Goal: Information Seeking & Learning: Learn about a topic

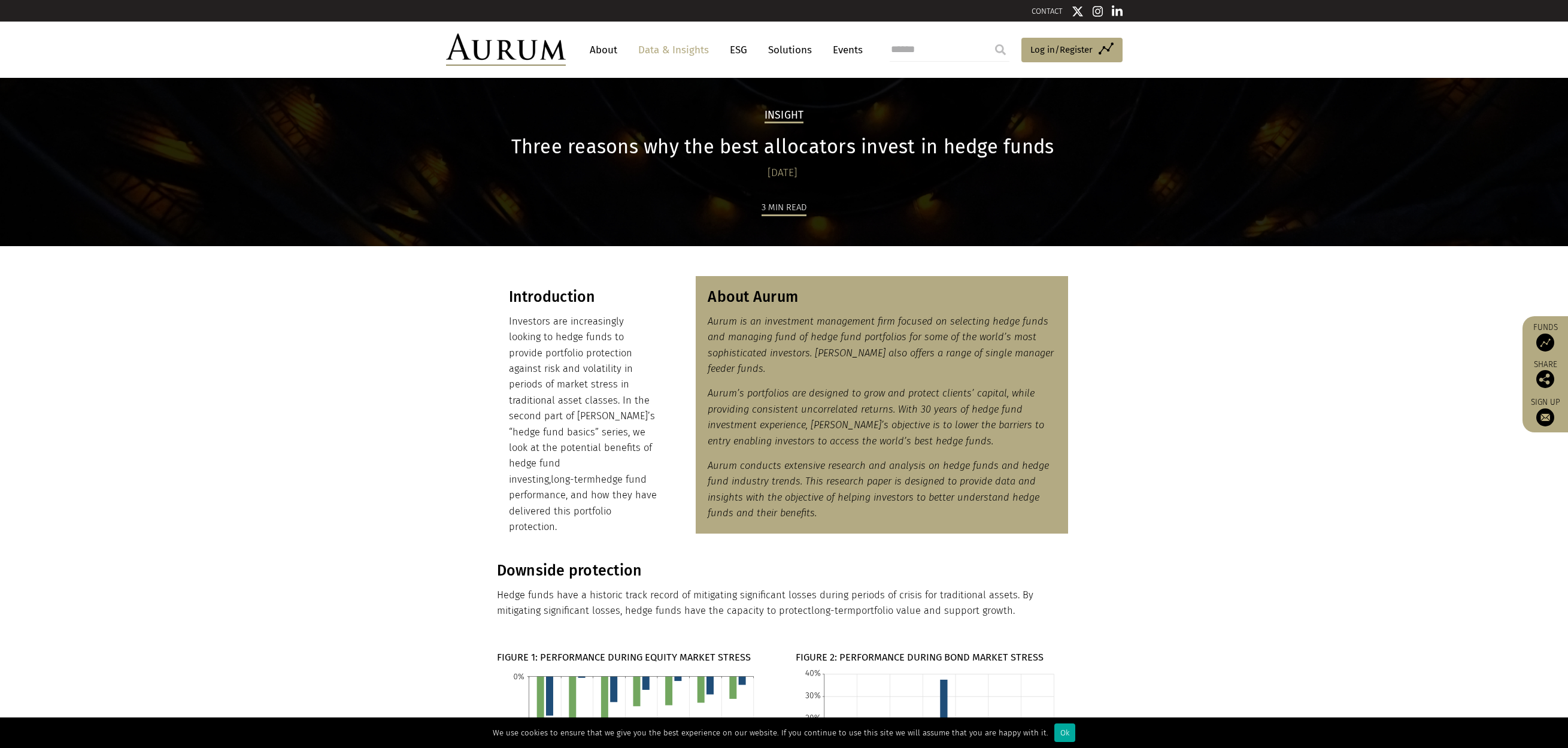
click at [370, 494] on section "Introduction Investors are increasingly looking to hedge funds to provide portf…" at bounding box center [784, 404] width 1568 height 315
click at [433, 349] on section "Introduction Investors are increasingly looking to hedge funds to provide portf…" at bounding box center [784, 404] width 1568 height 315
click at [1546, 386] on img at bounding box center [1545, 379] width 18 height 18
click at [1428, 405] on section "Introduction Investors are increasingly looking to hedge funds to provide portf…" at bounding box center [784, 404] width 1568 height 315
click at [1365, 366] on section "Introduction Investors are increasingly looking to hedge funds to provide portf…" at bounding box center [784, 404] width 1568 height 315
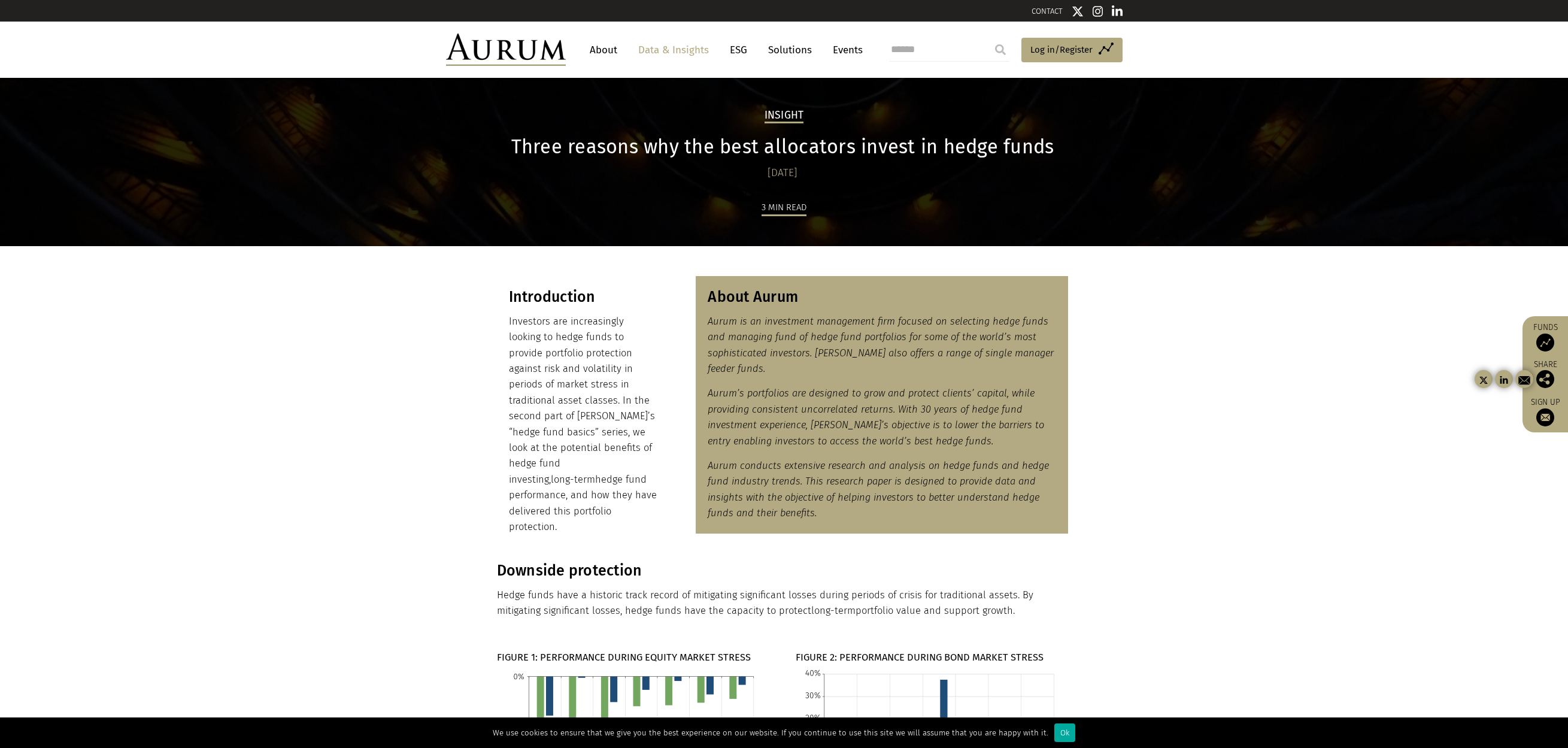
click at [582, 387] on p "Investors are increasingly looking to hedge funds to provide portfolio protecti…" at bounding box center [583, 424] width 149 height 221
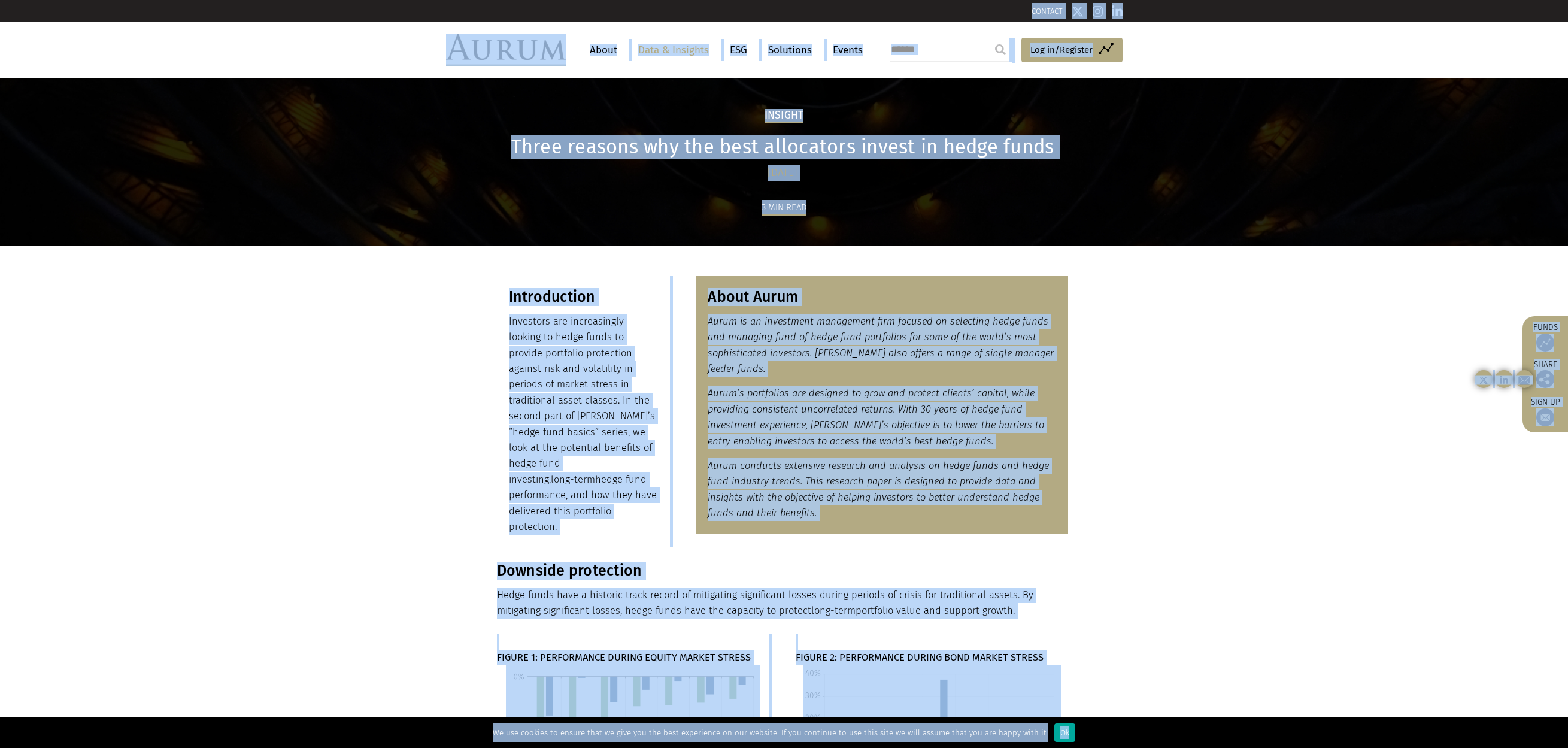
copy div "CONTACT About Data & Insights ESG Solutions Events Access Funds Log in/Register…"
click at [1353, 566] on section "Downside protection Hedge funds have a historic track record of mitigating sign…" at bounding box center [784, 590] width 1568 height 57
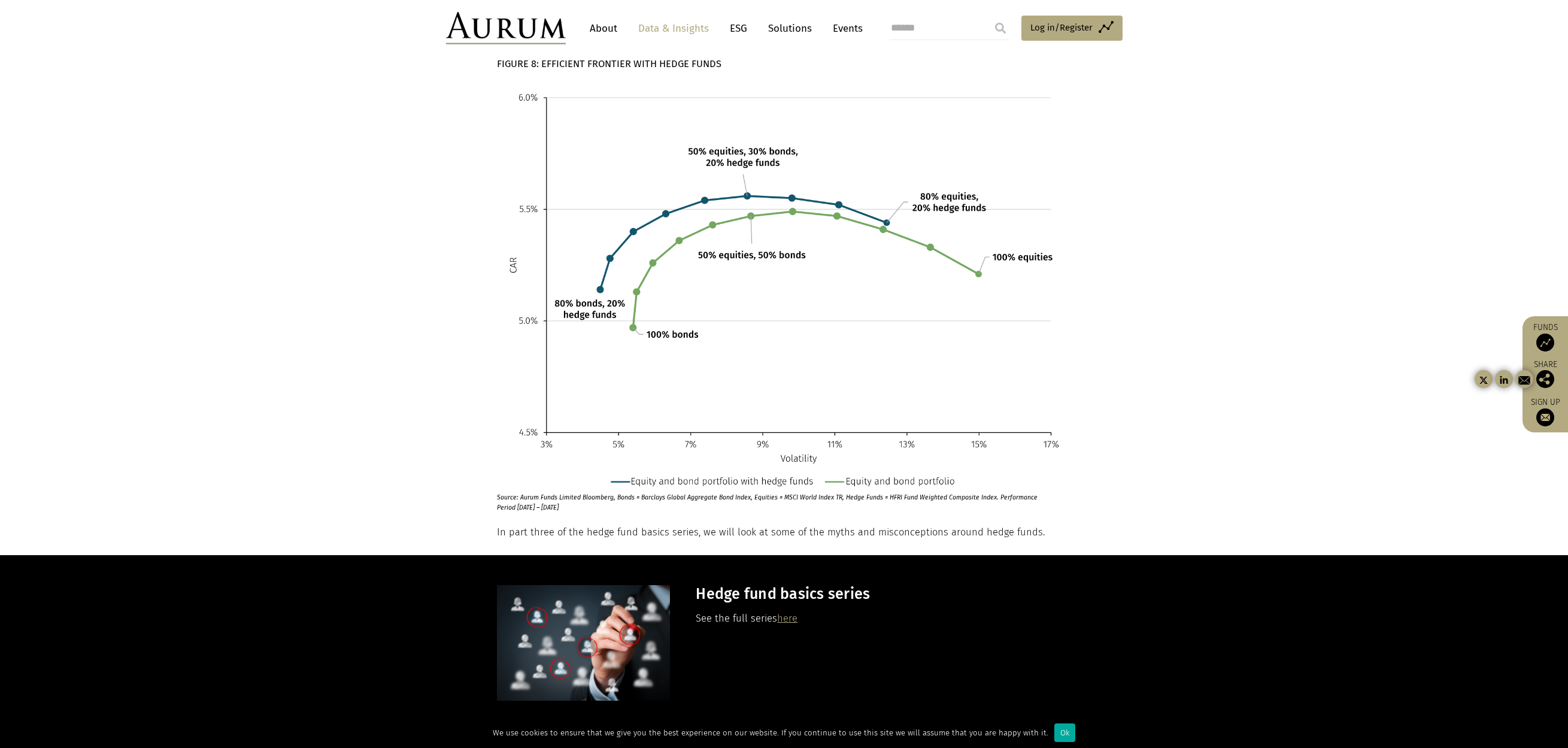
scroll to position [2875, 0]
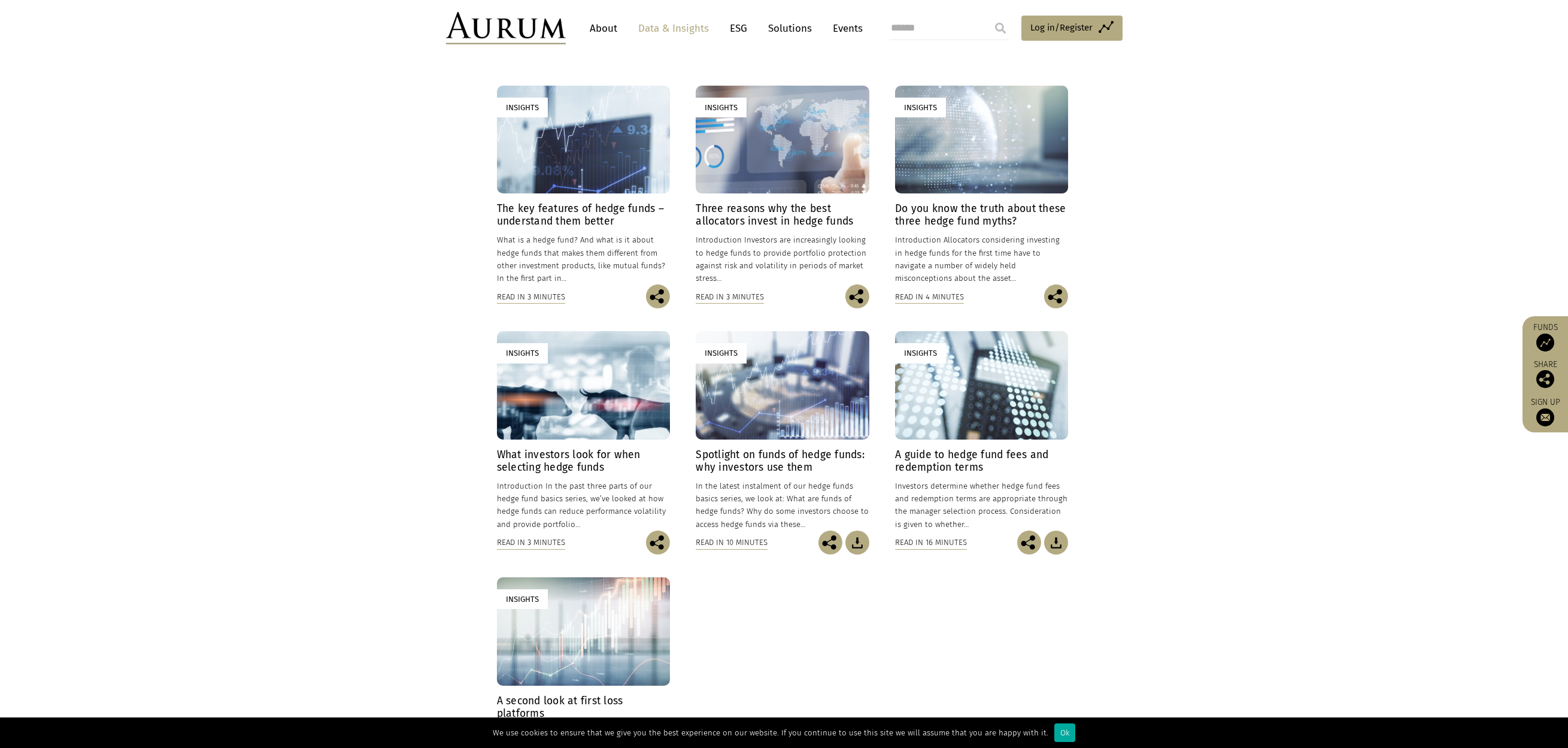
scroll to position [240, 0]
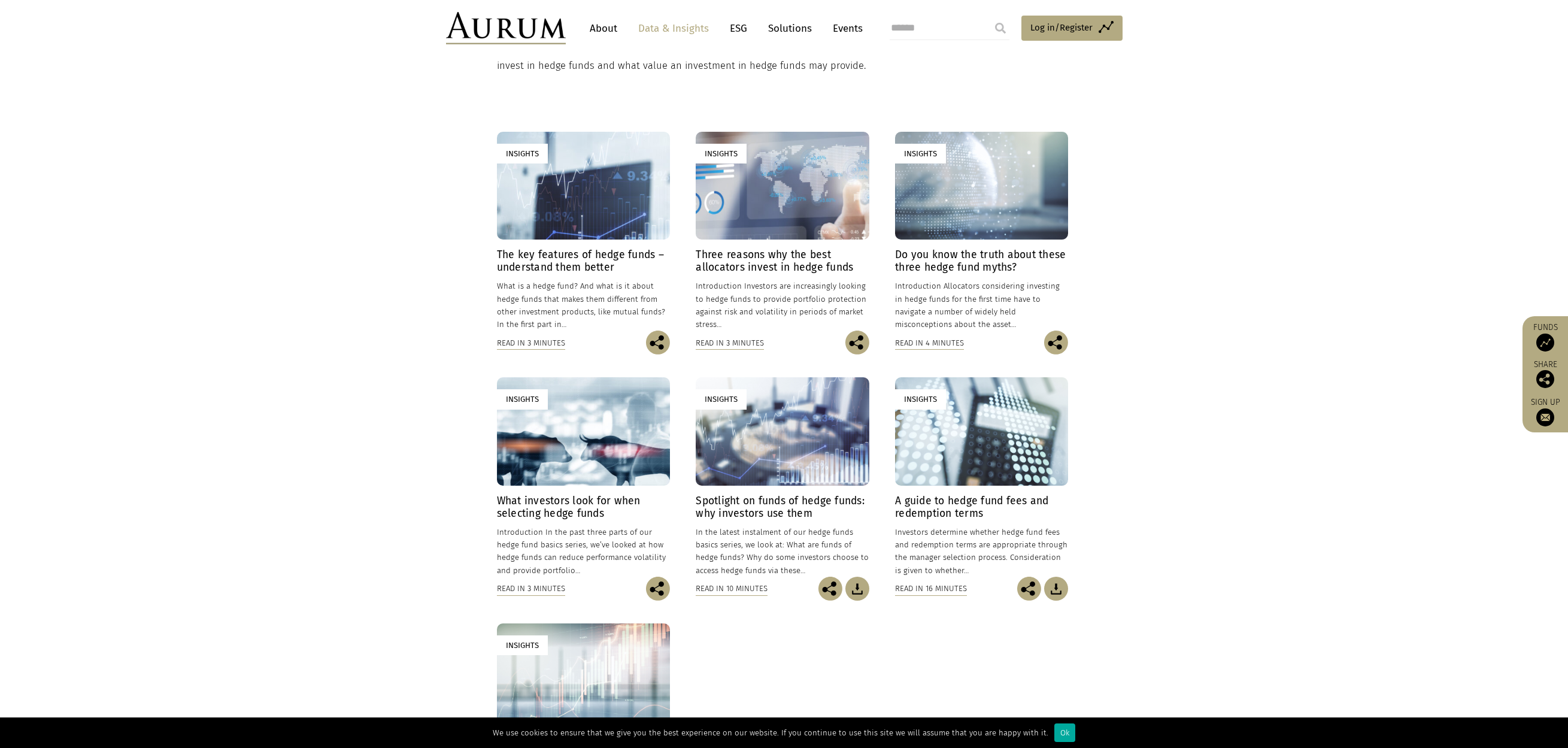
click at [859, 592] on img at bounding box center [858, 589] width 24 height 24
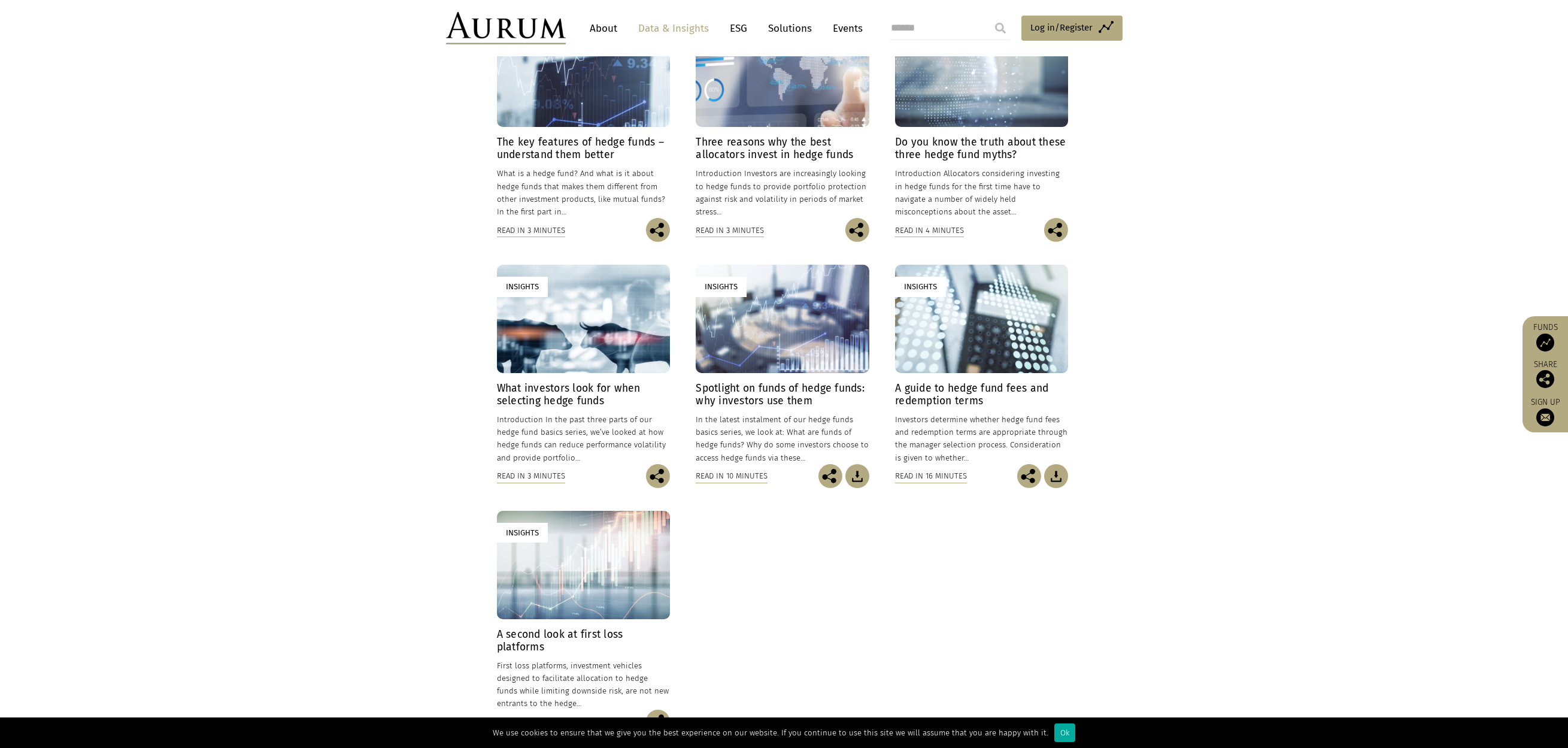
scroll to position [359, 0]
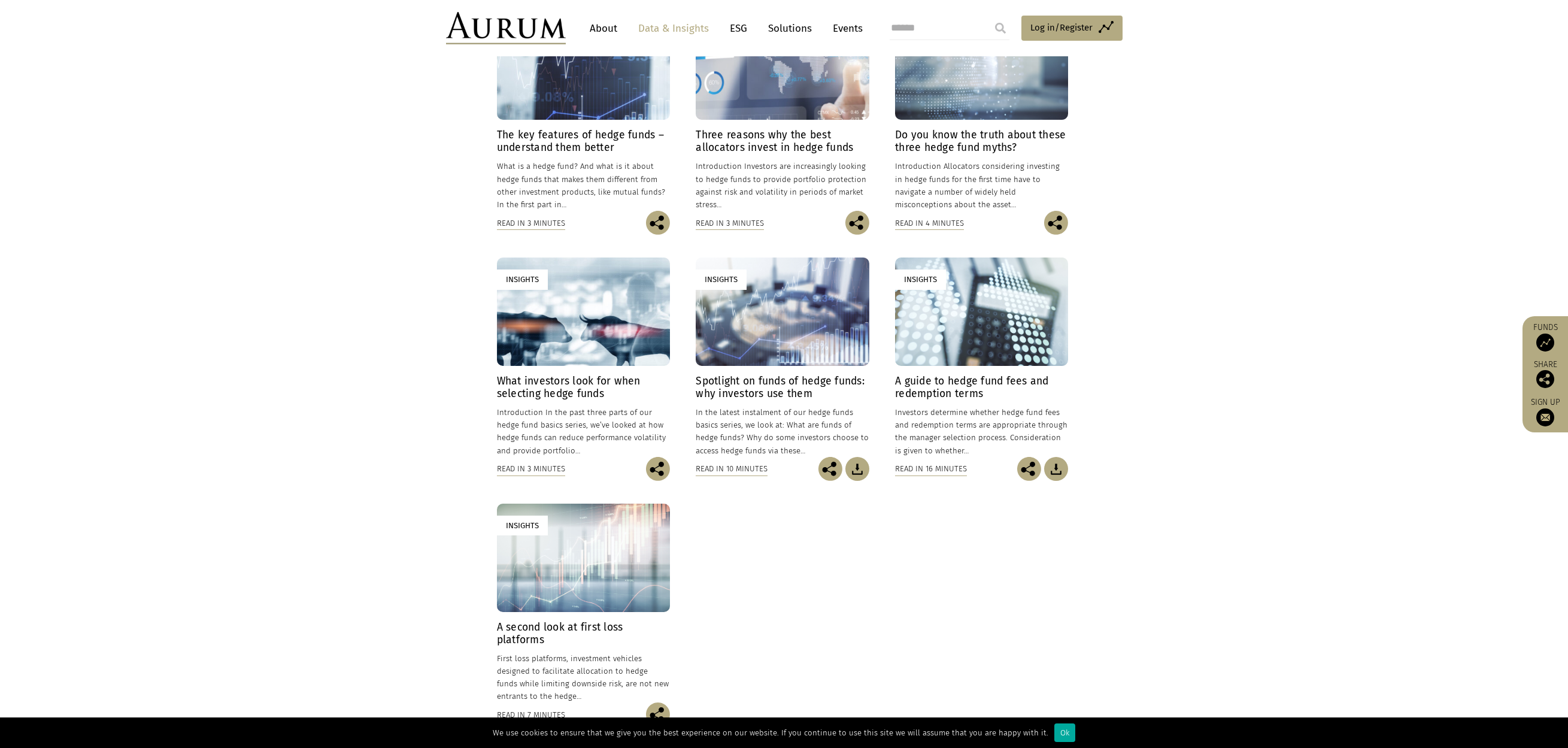
click at [1058, 467] on img at bounding box center [1056, 469] width 24 height 24
click at [1061, 471] on img at bounding box center [1056, 469] width 24 height 24
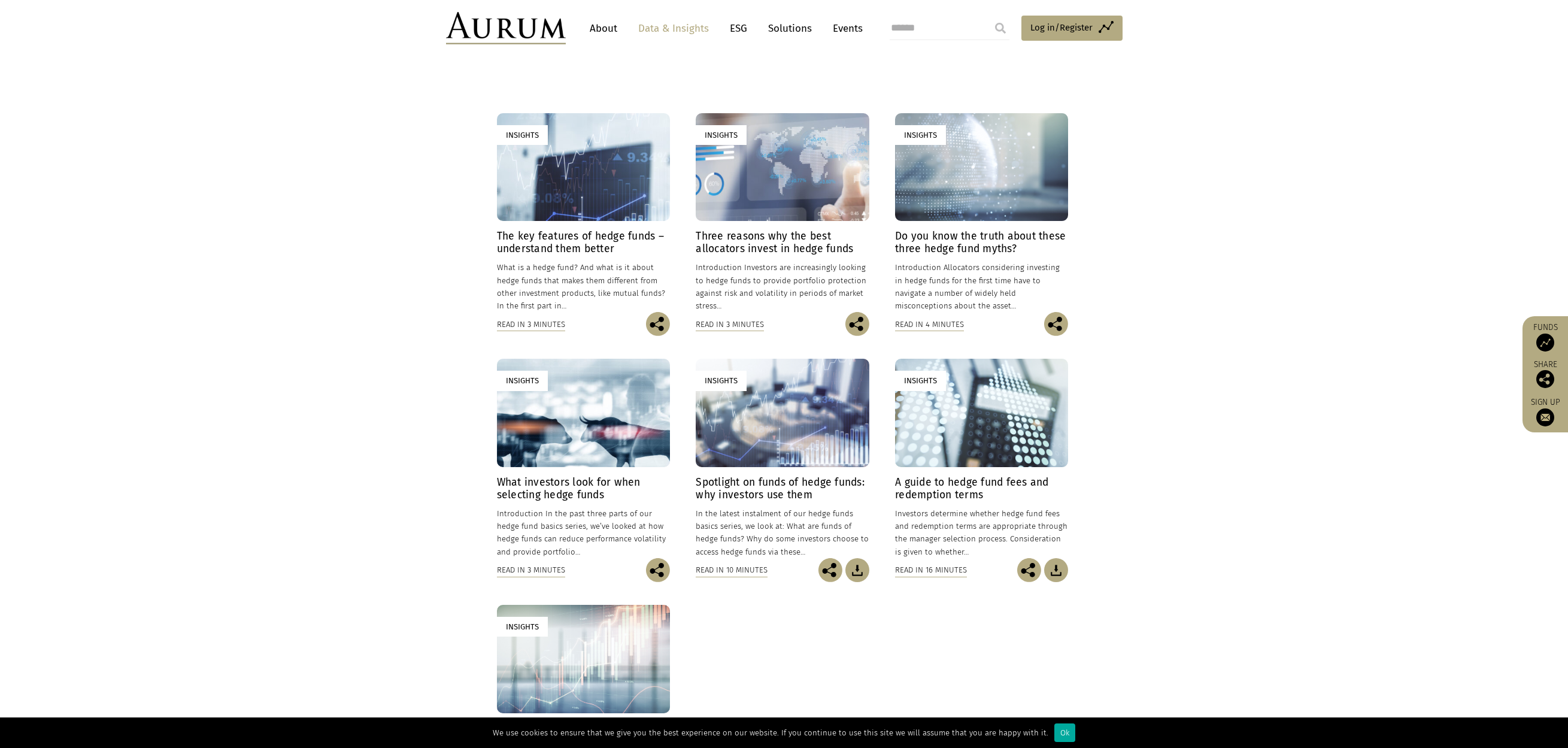
scroll to position [240, 0]
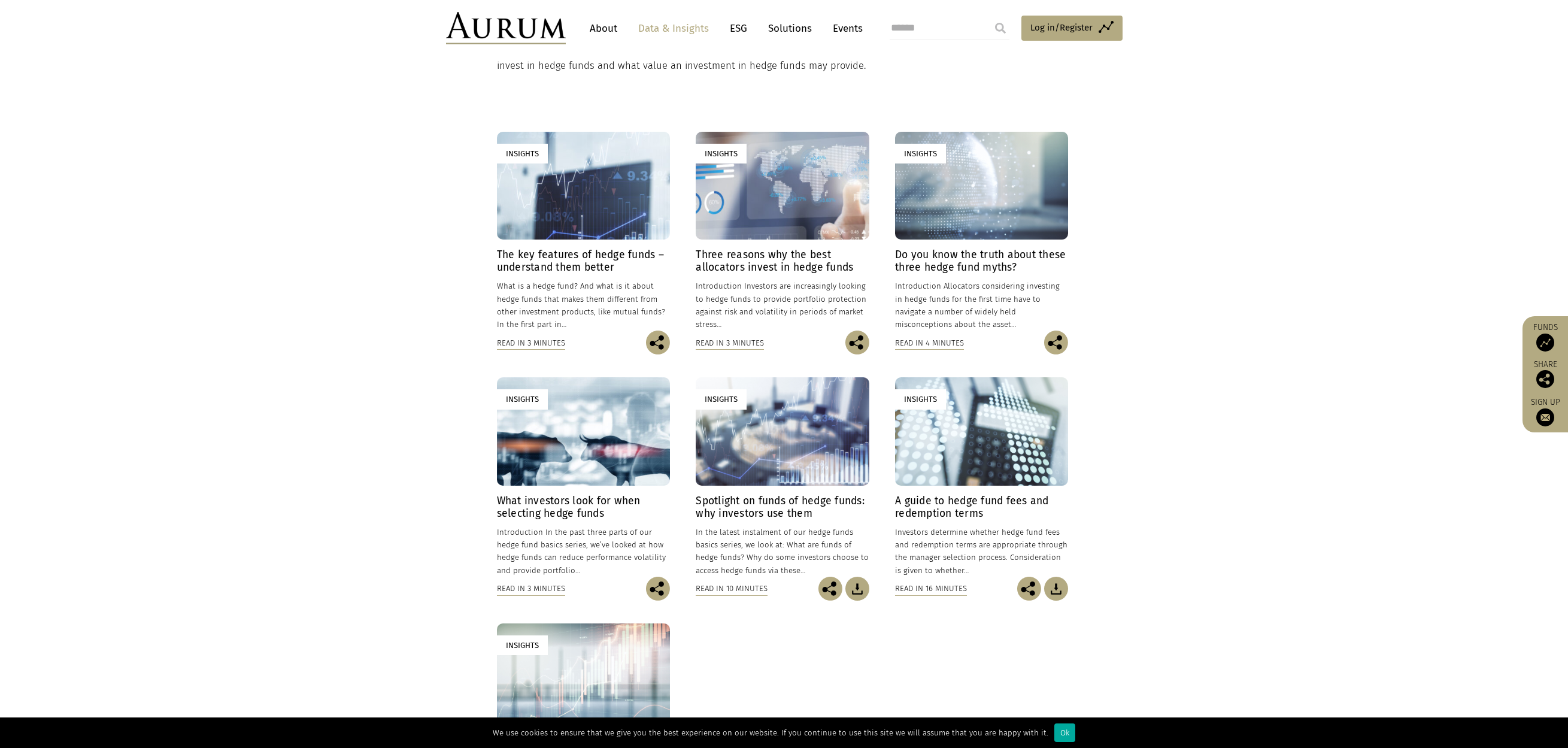
click at [569, 182] on div "Insights" at bounding box center [583, 186] width 173 height 109
click at [575, 439] on div "Insights" at bounding box center [583, 432] width 173 height 109
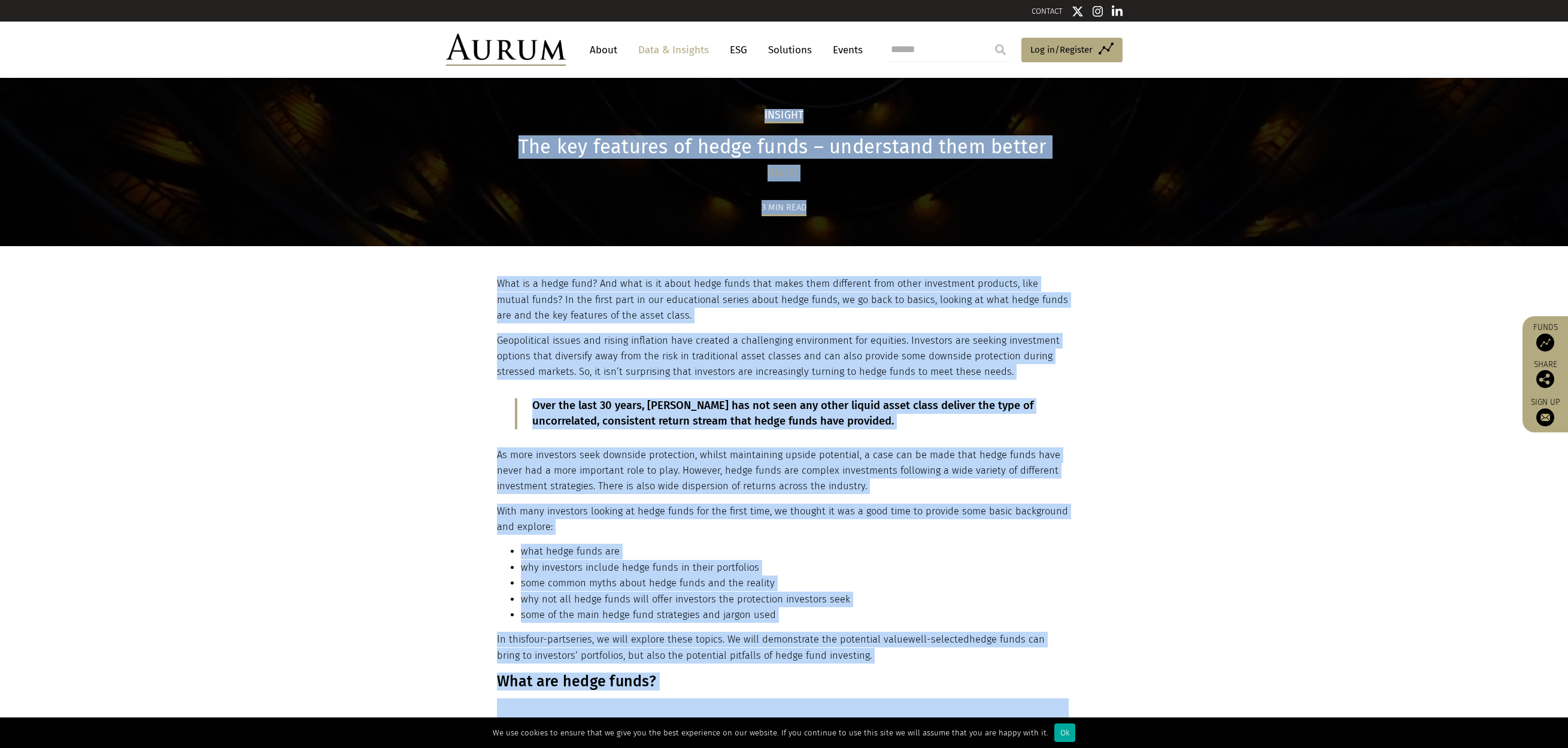
drag, startPoint x: 1000, startPoint y: 548, endPoint x: 724, endPoint y: 106, distance: 521.1
copy main "Insight The key features of hedge funds – understand them better 14/09/2022 3 m…"
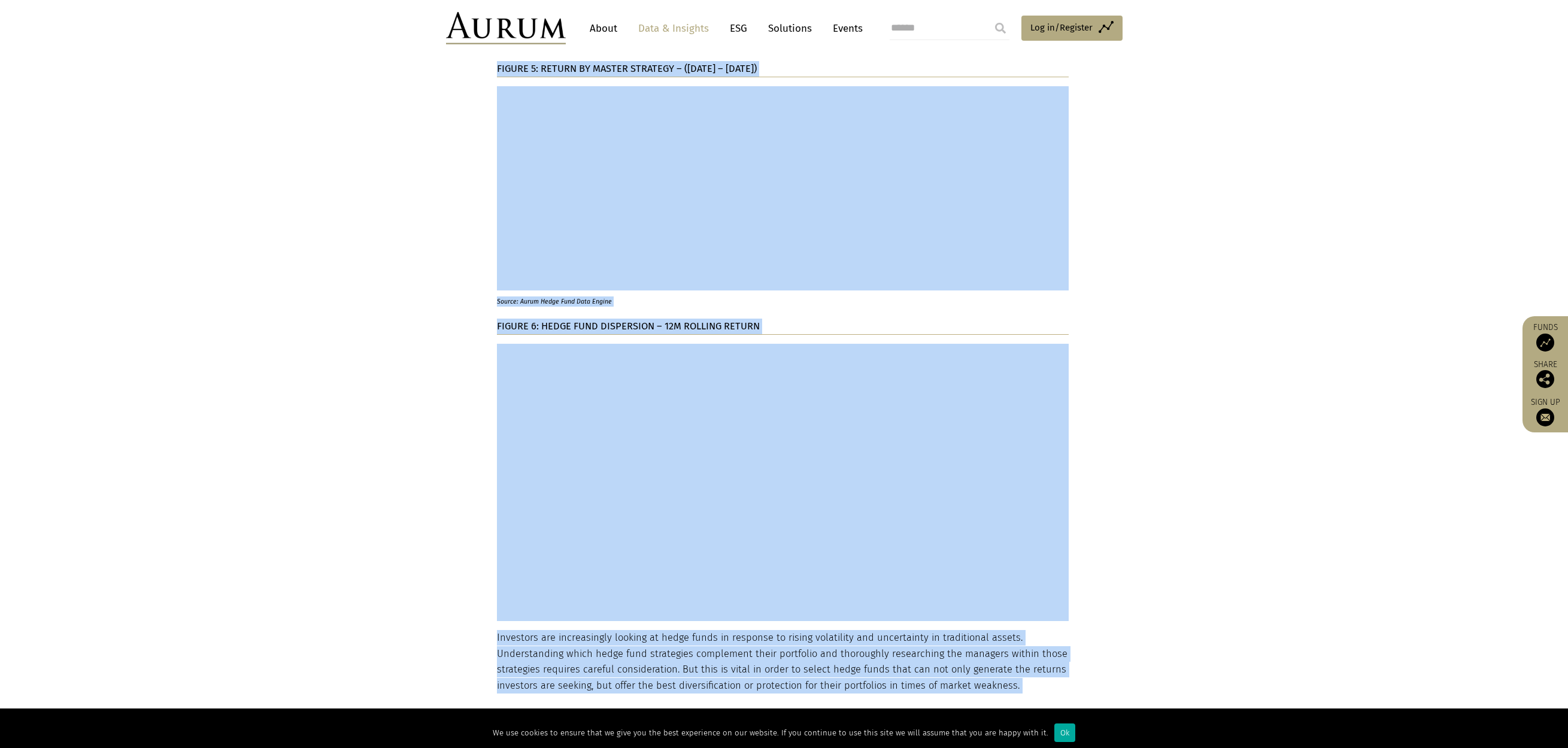
scroll to position [2967, 0]
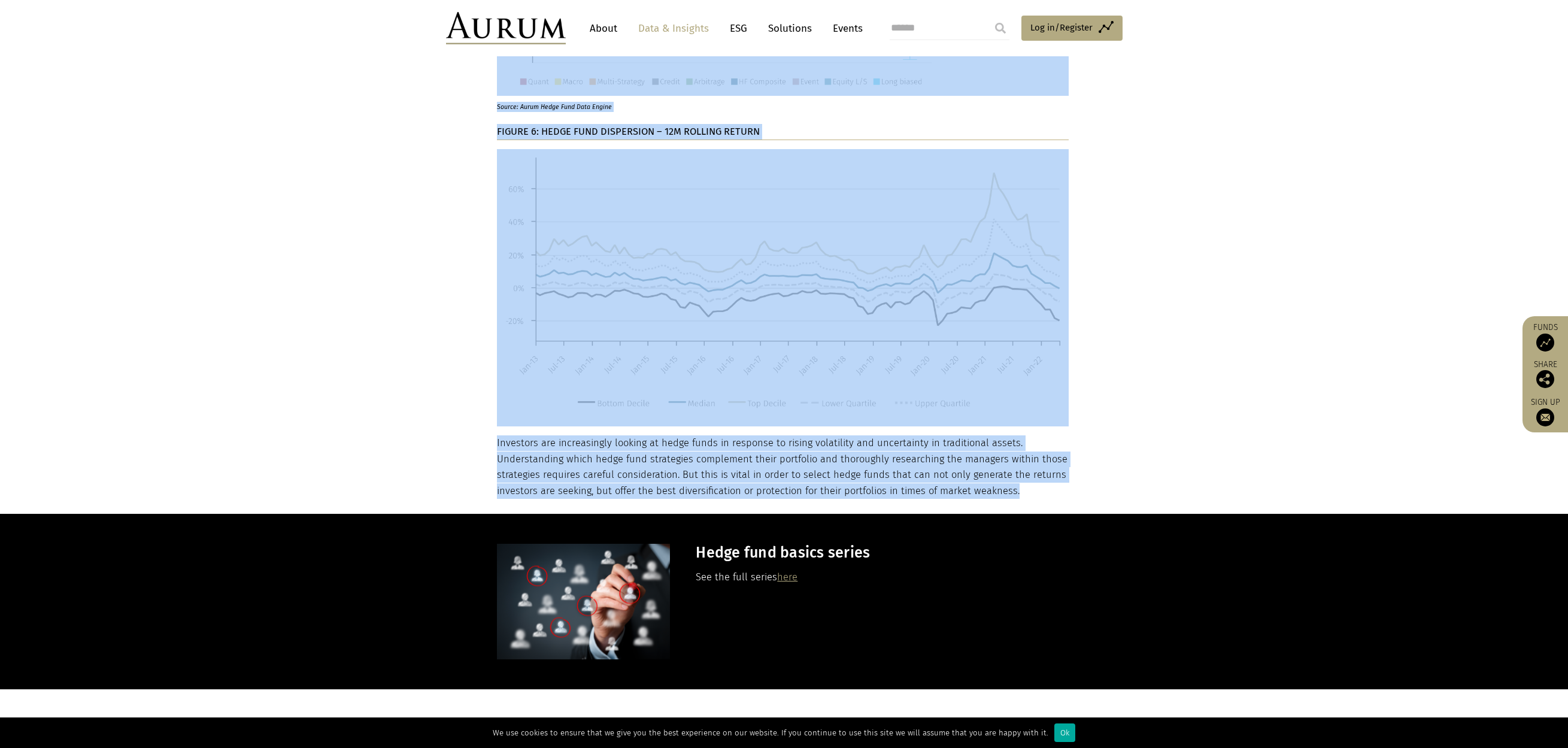
drag, startPoint x: 768, startPoint y: 122, endPoint x: 1039, endPoint y: 459, distance: 432.4
copy main "nsight What investors look for when selecting hedge funds 16/12/2022 3 min read…"
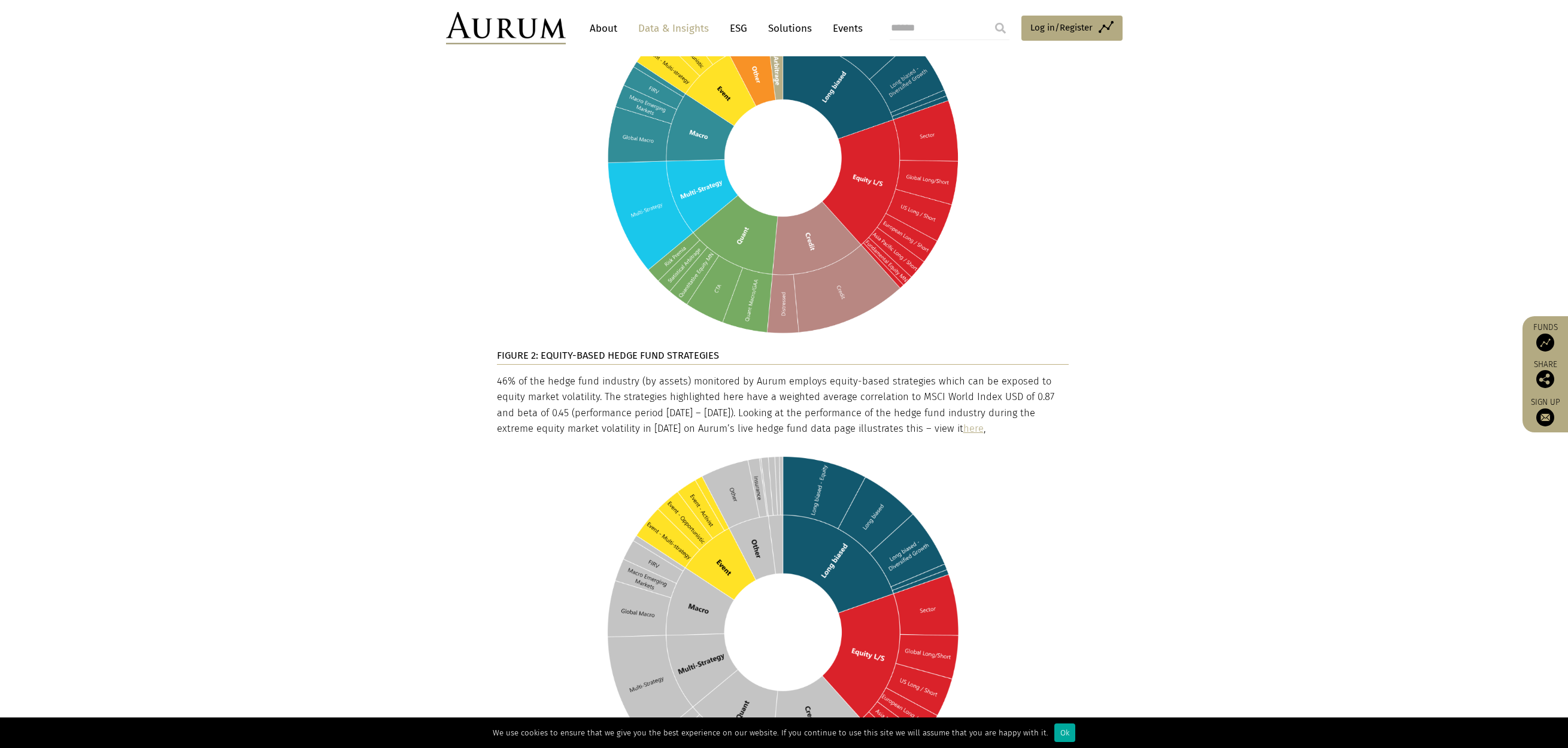
scroll to position [839, 0]
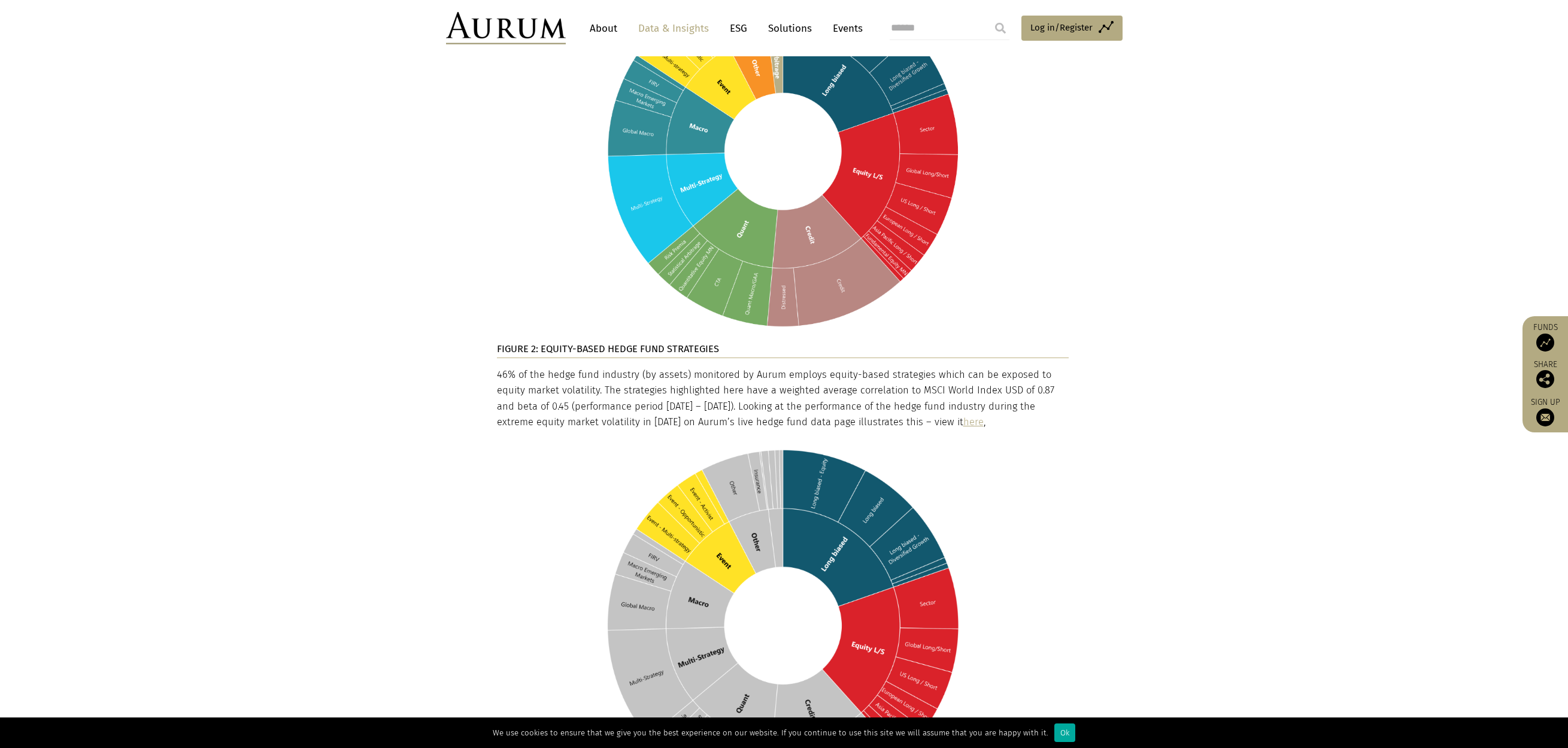
click at [963, 417] on link "here" at bounding box center [973, 422] width 20 height 11
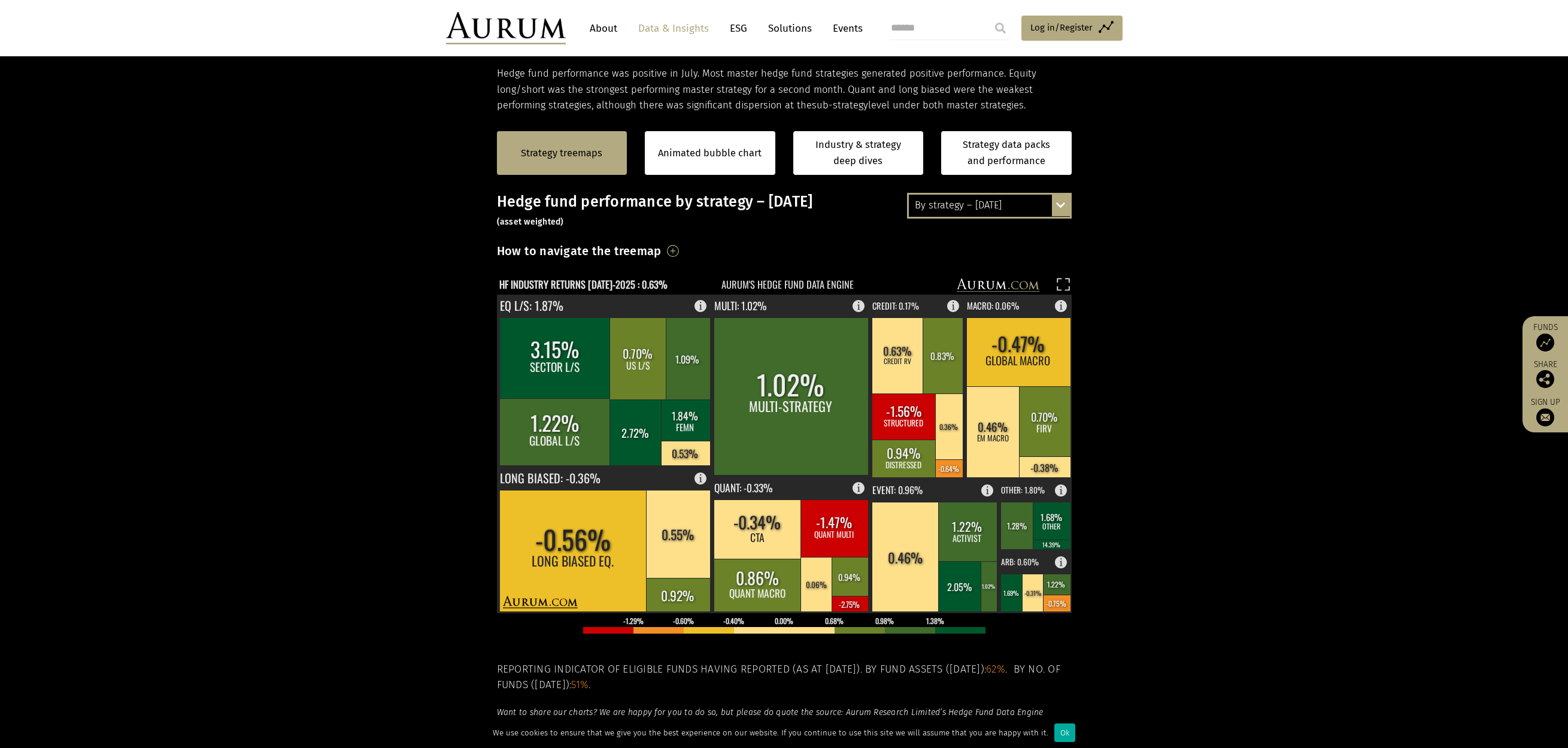
scroll to position [240, 0]
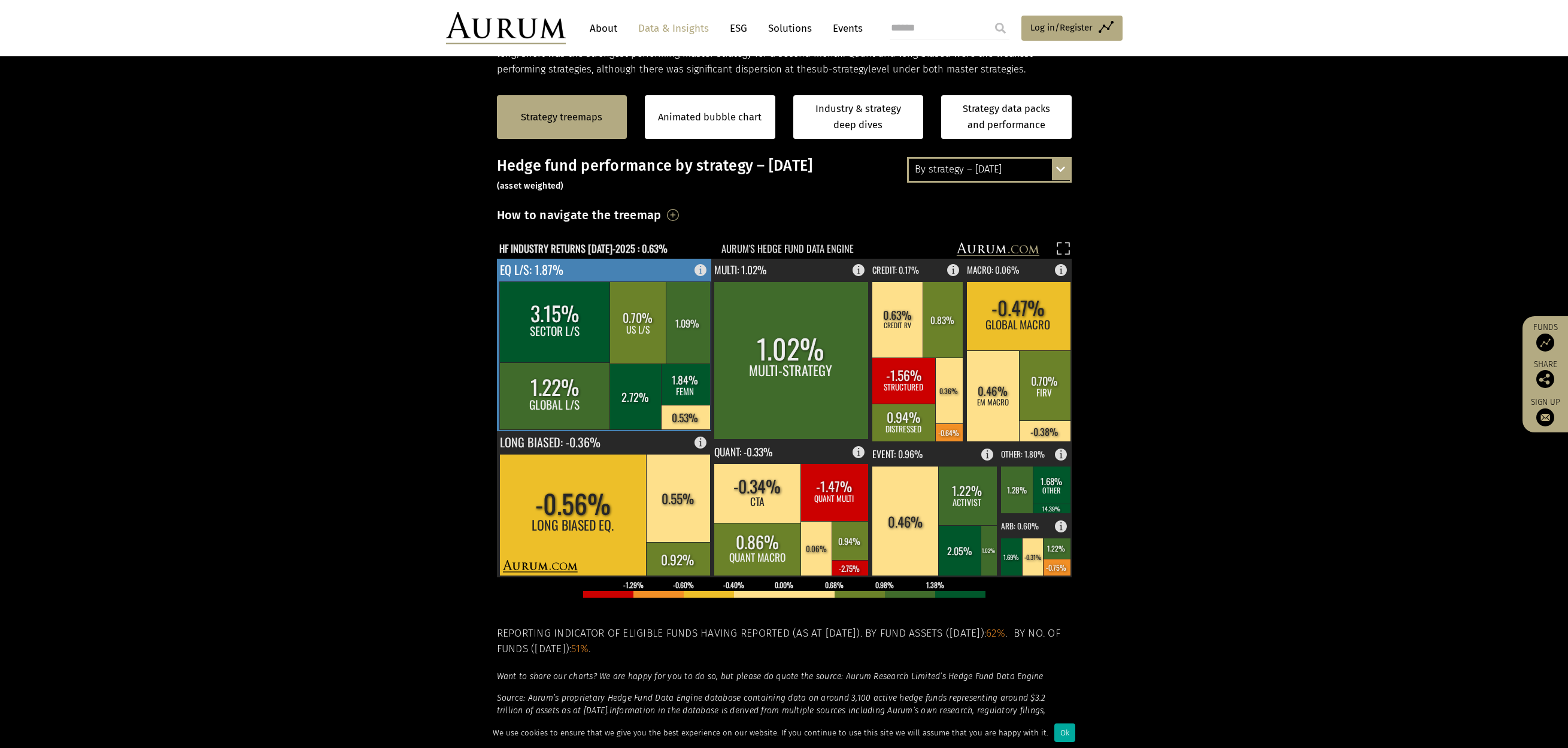
click at [550, 324] on rect at bounding box center [554, 322] width 111 height 81
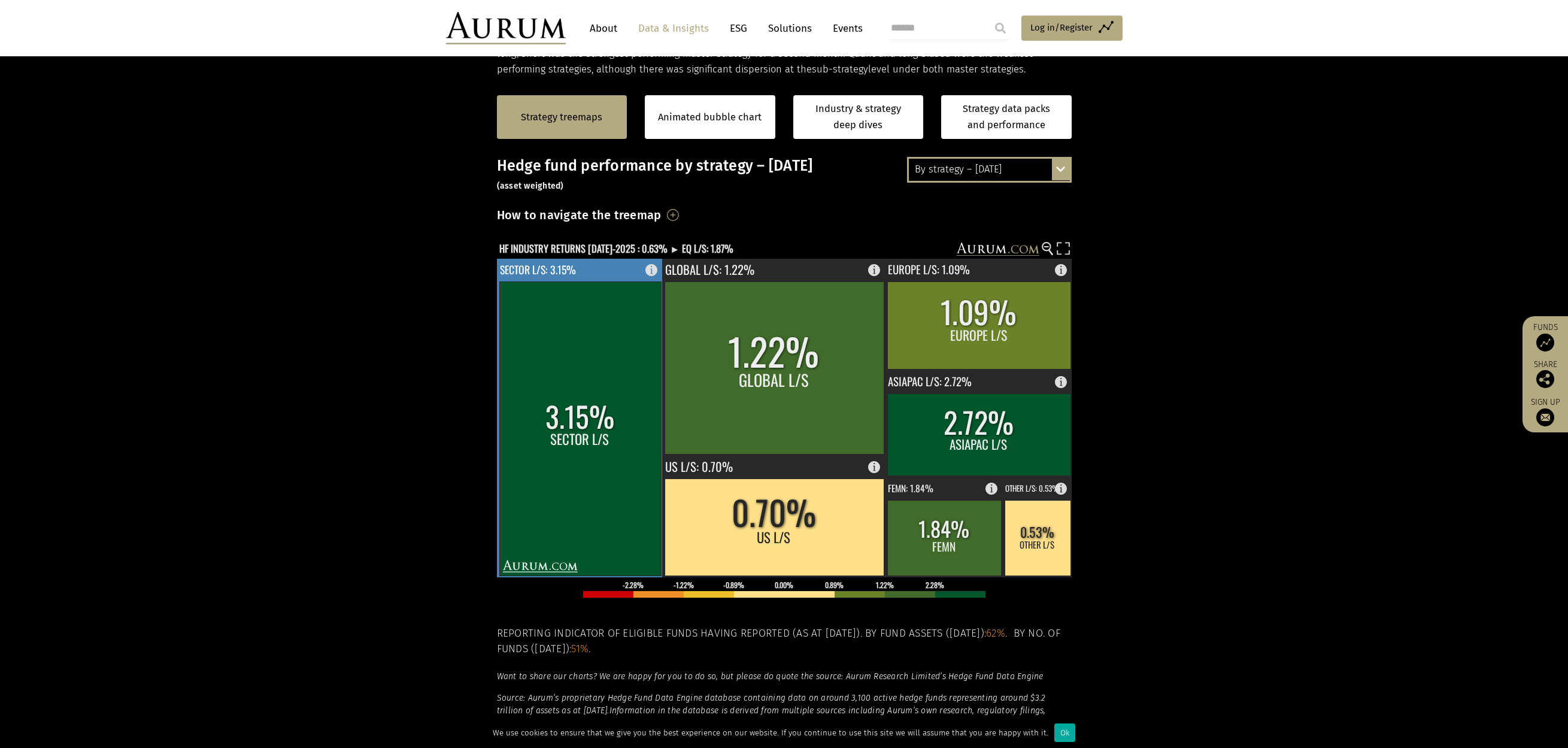
click at [554, 332] on rect at bounding box center [580, 428] width 162 height 294
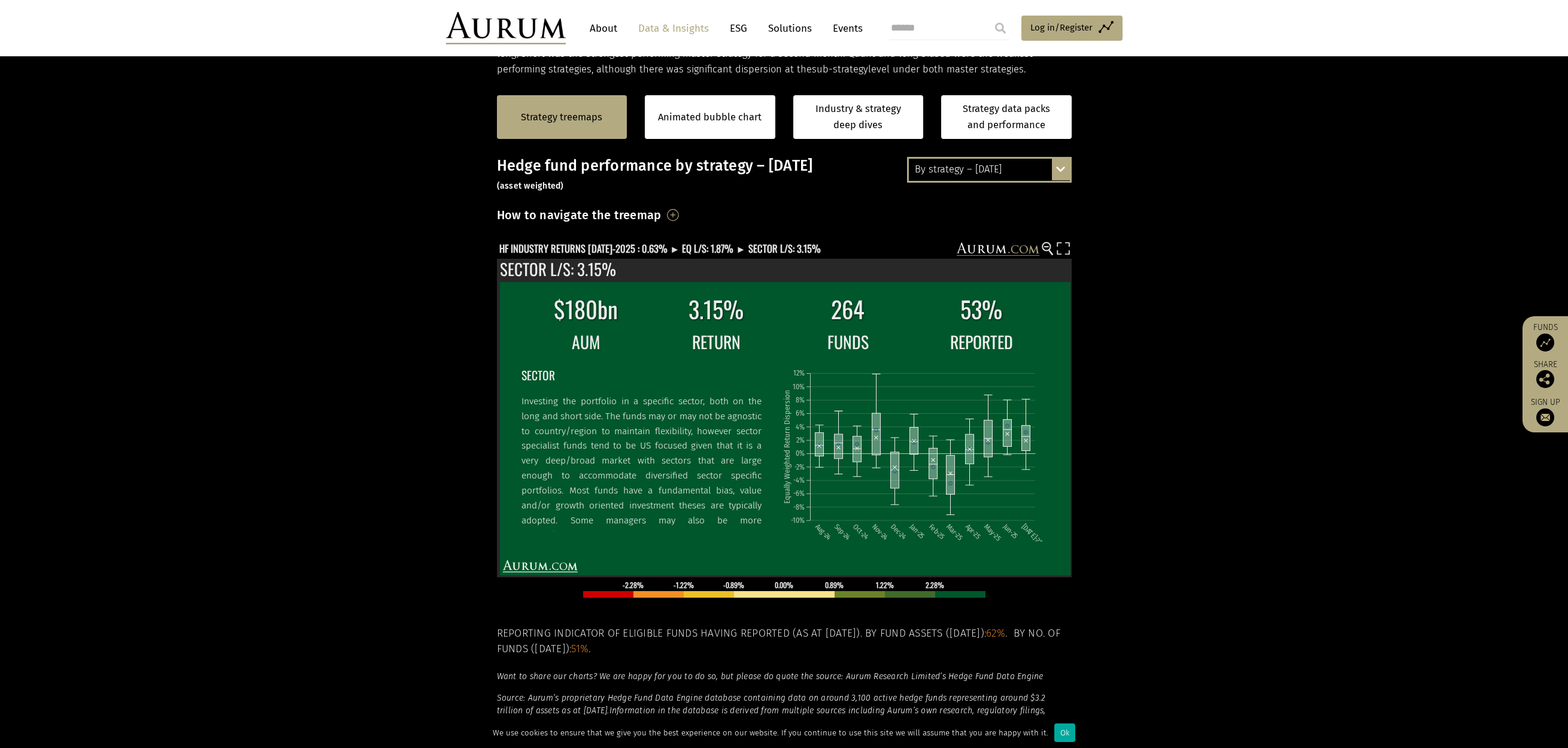
click at [449, 336] on section "Strategy treemaps Animated bubble chart Industry & strategy deep dives Strategy…" at bounding box center [784, 451] width 1568 height 749
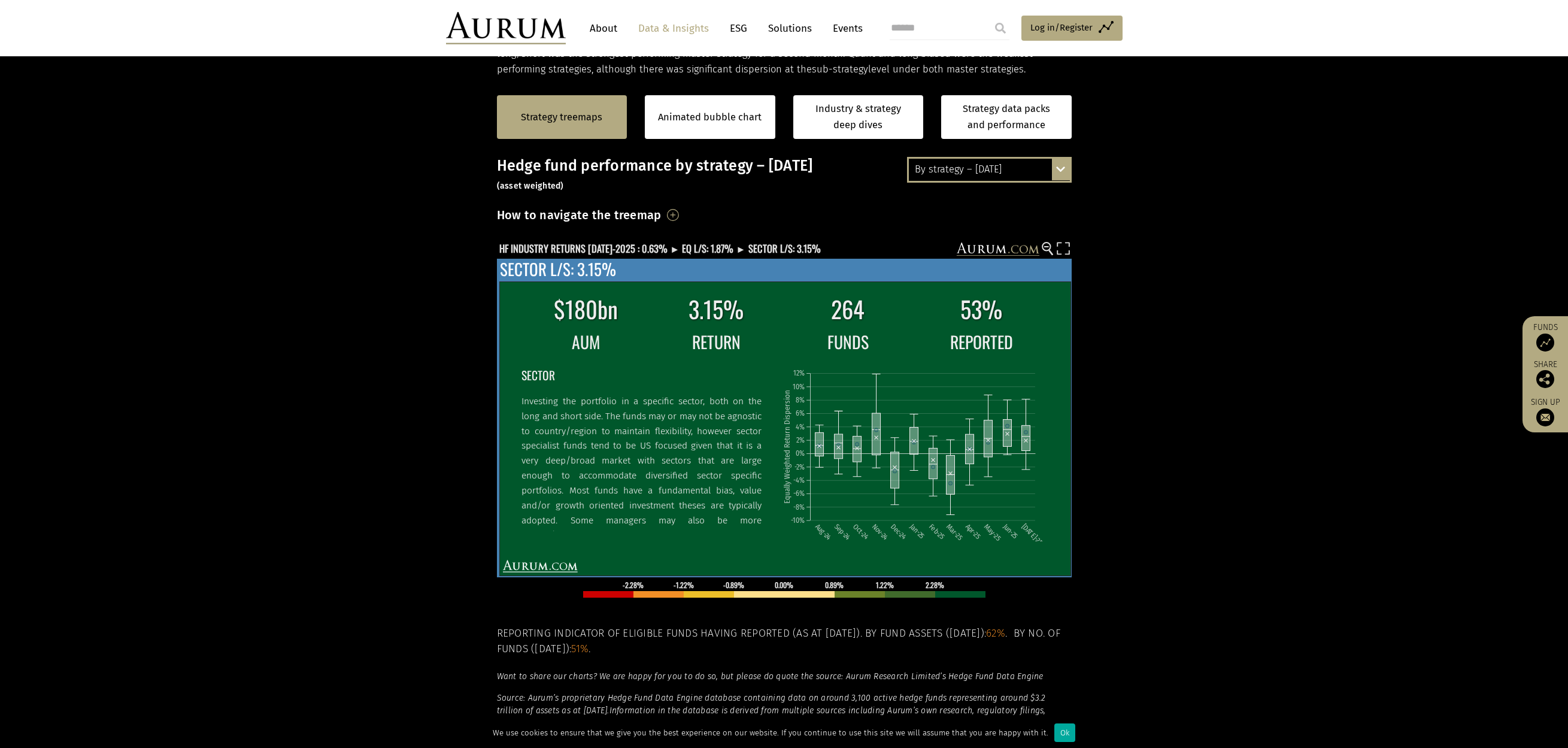
click at [641, 409] on p "Investing the portfolio in a specific sector, both on the long and short side. …" at bounding box center [641, 483] width 240 height 178
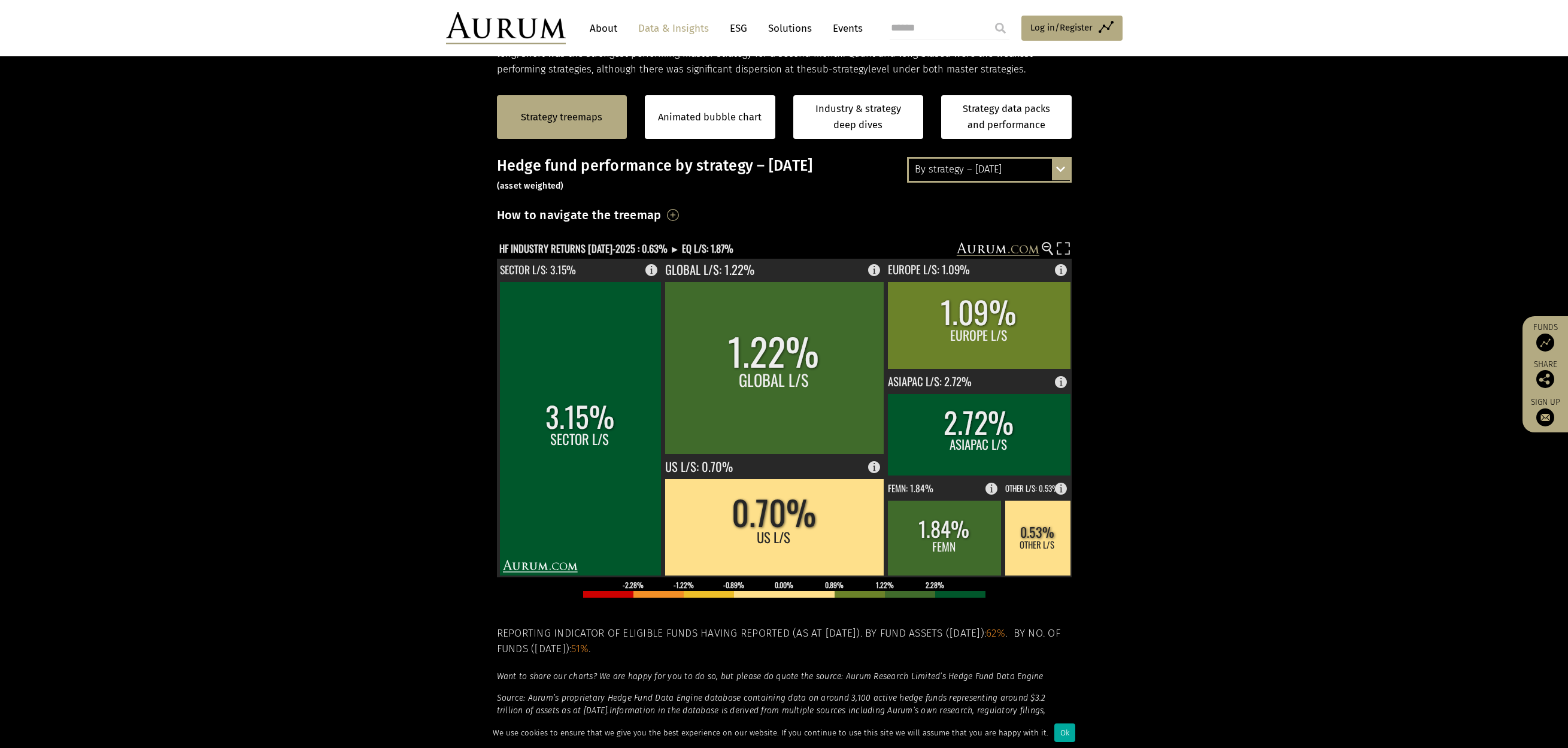
click at [390, 404] on section "Strategy treemaps Animated bubble chart Industry & strategy deep dives Strategy…" at bounding box center [784, 451] width 1568 height 749
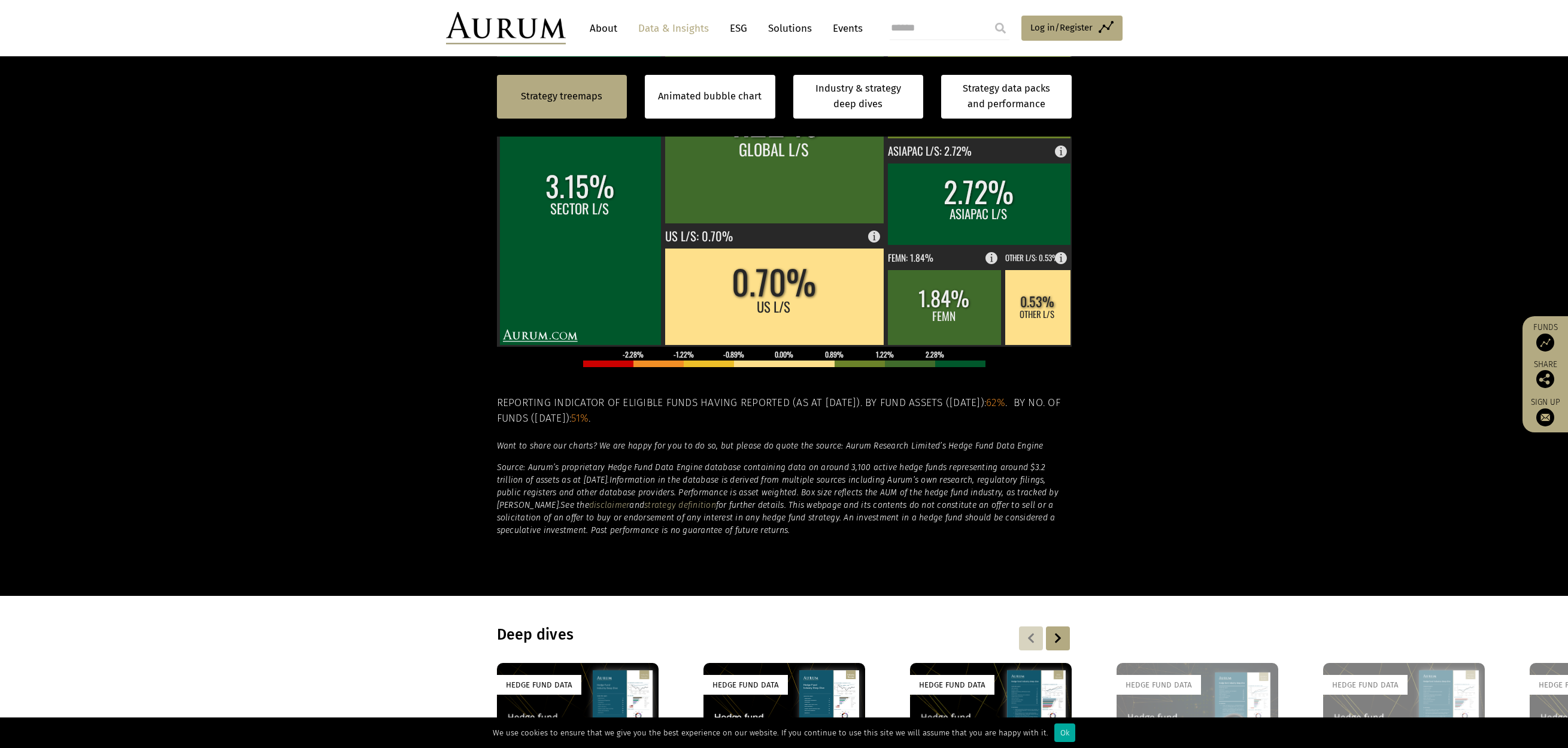
scroll to position [479, 0]
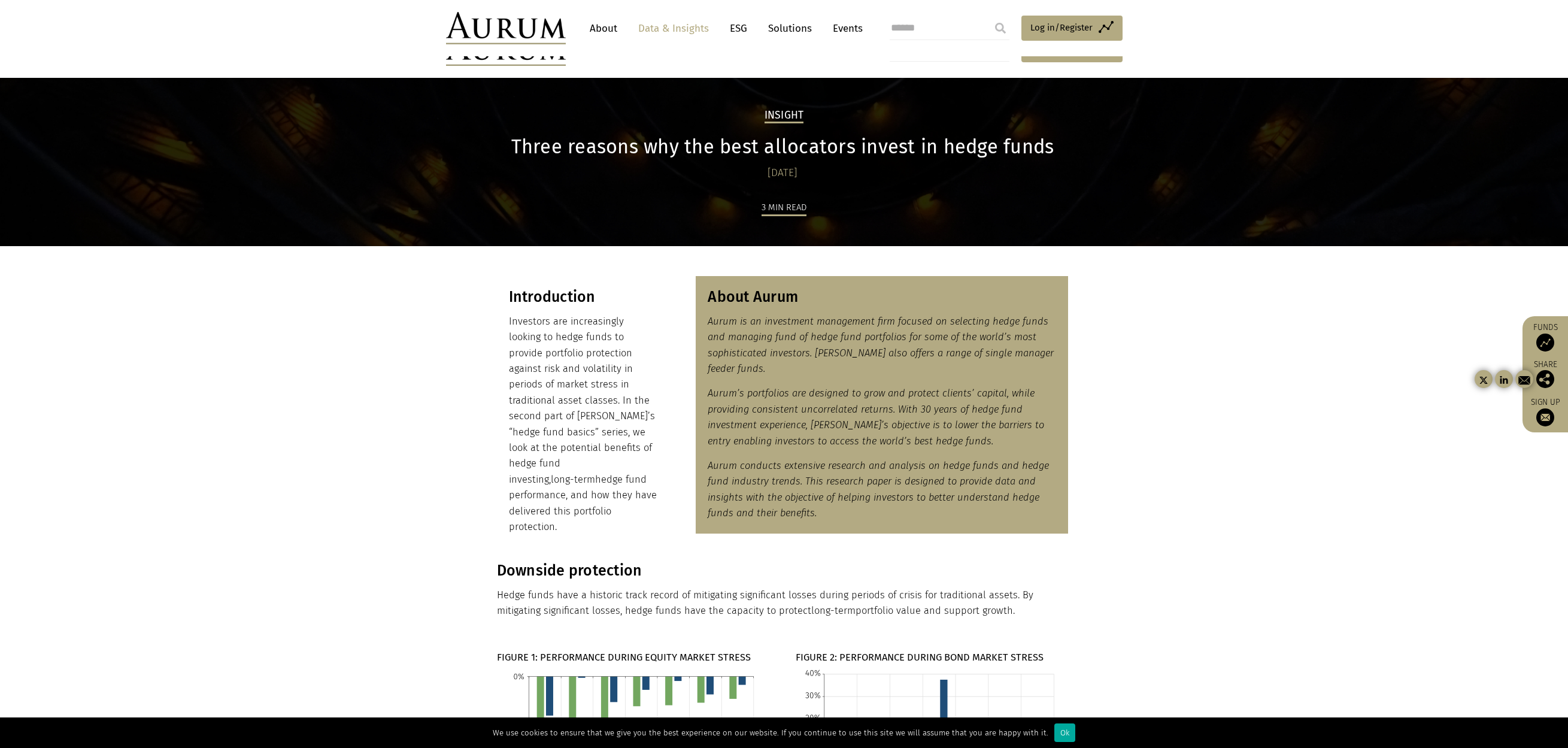
scroll to position [2875, 0]
